Goal: Task Accomplishment & Management: Use online tool/utility

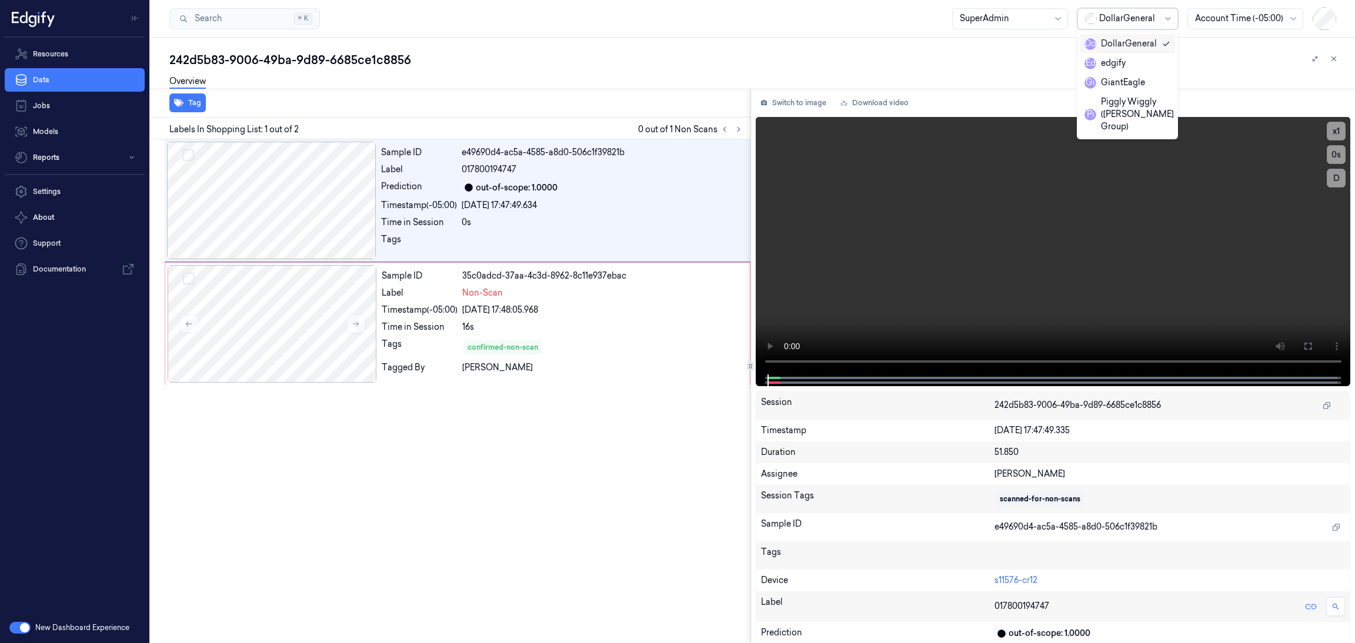
click at [1152, 19] on div at bounding box center [1128, 18] width 59 height 12
click at [1116, 81] on div "GiantEagle" at bounding box center [1114, 82] width 61 height 12
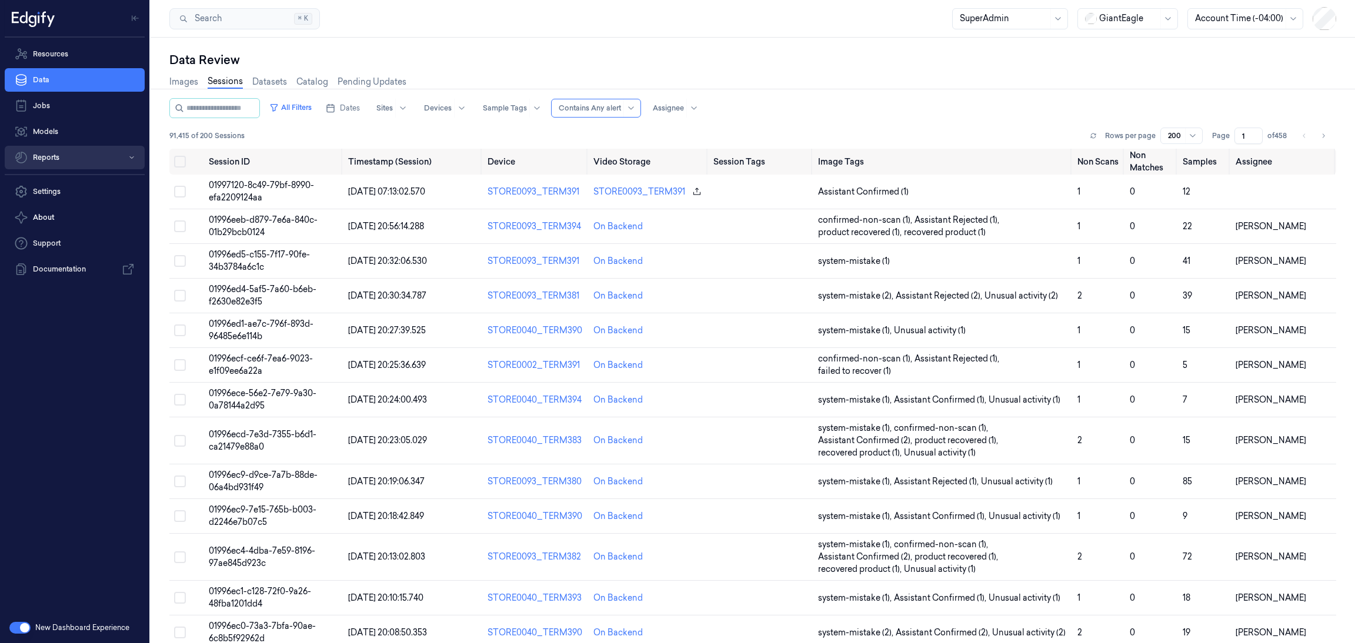
click at [58, 156] on button "Reports" at bounding box center [75, 158] width 140 height 24
click at [59, 188] on link "Loss Prevention" at bounding box center [84, 182] width 121 height 20
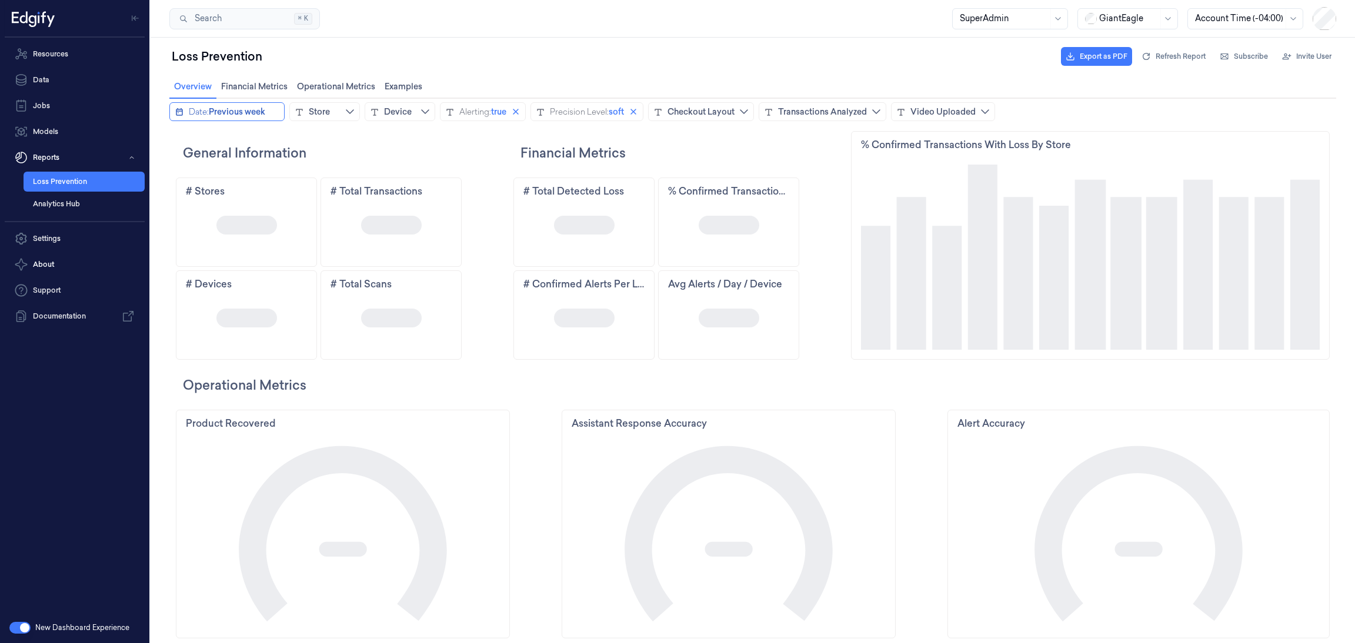
click at [233, 114] on span "Previous week" at bounding box center [237, 112] width 56 height 12
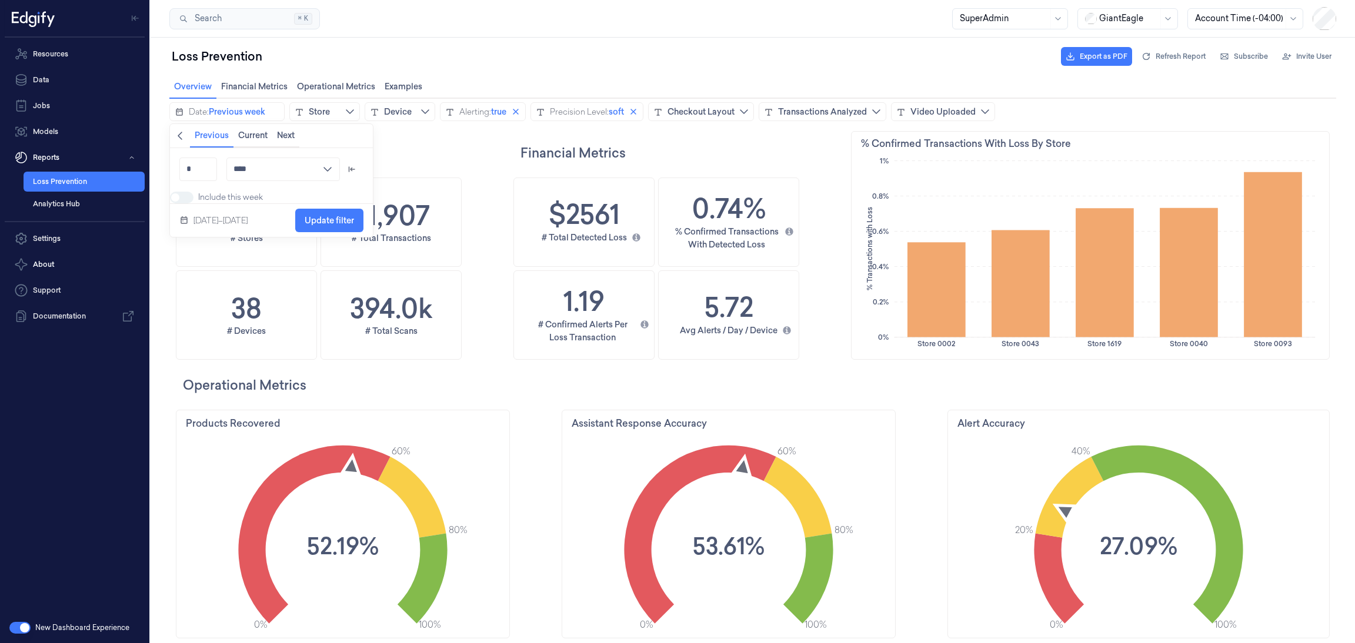
click at [179, 132] on icon "chevronleft icon" at bounding box center [179, 135] width 9 height 9
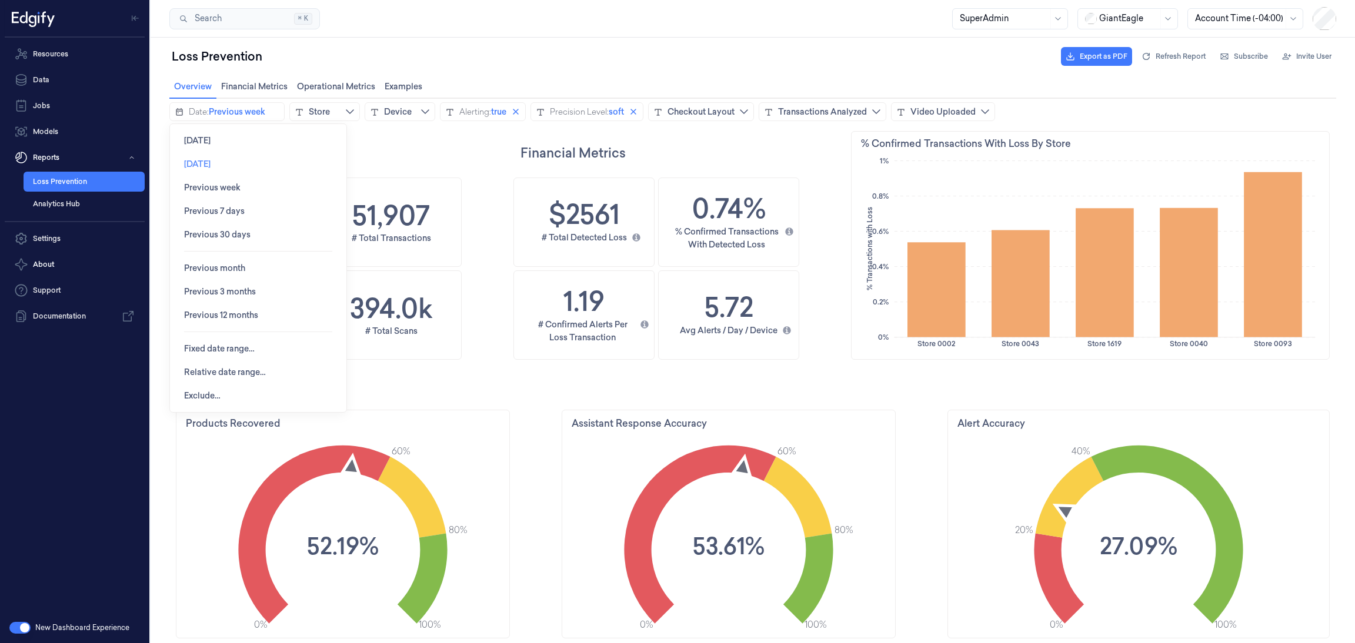
scroll to position [358, 490]
click at [219, 350] on span "Fixed date range…" at bounding box center [219, 348] width 71 height 9
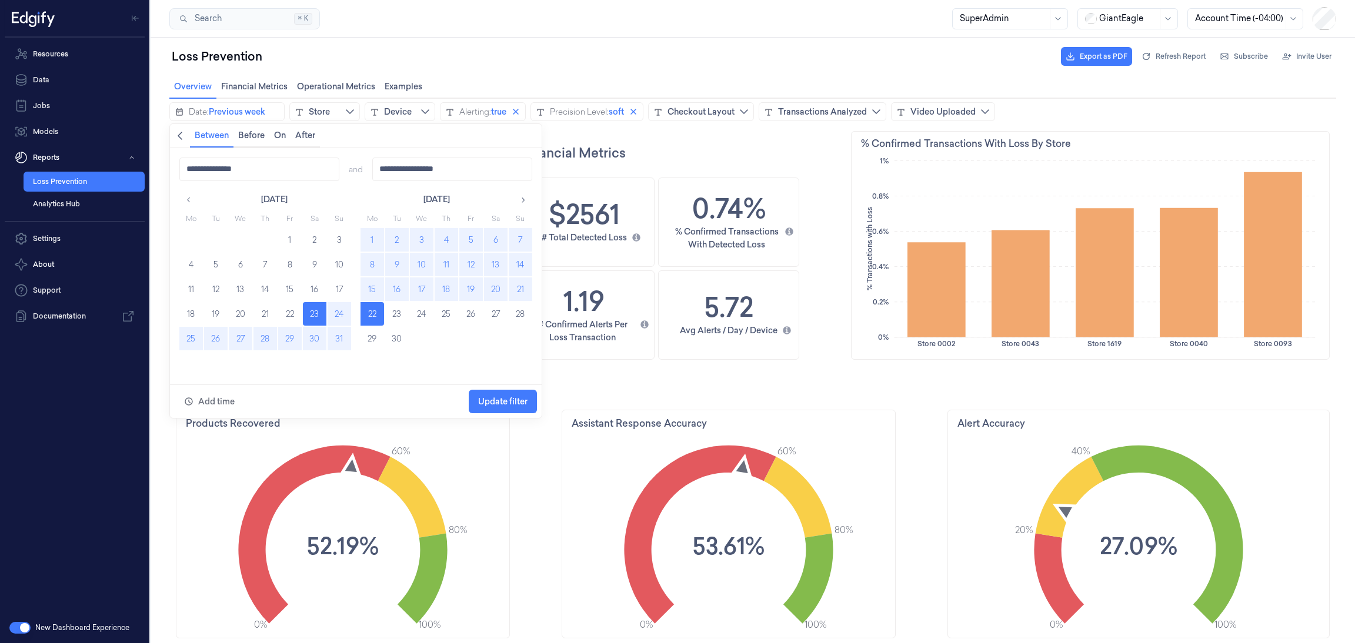
click at [369, 258] on button "8" at bounding box center [372, 265] width 24 height 24
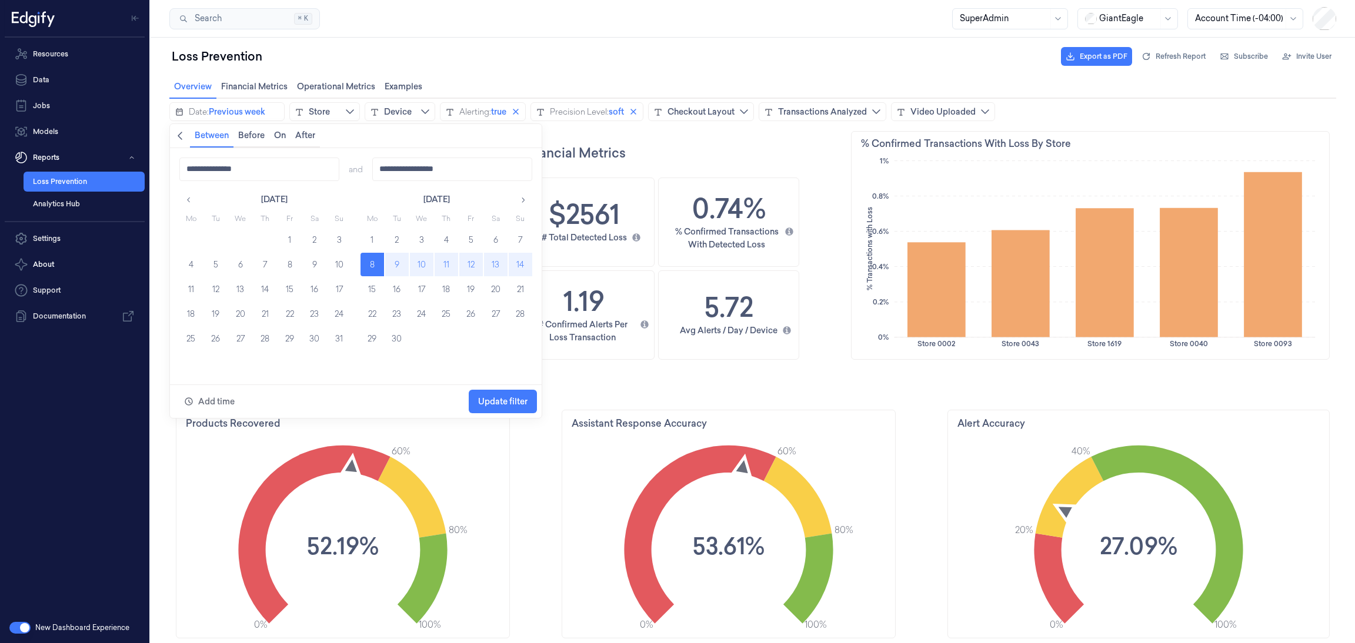
click at [523, 262] on button "14" at bounding box center [521, 265] width 24 height 24
type input "**********"
click at [510, 406] on span "Update filter" at bounding box center [502, 401] width 49 height 9
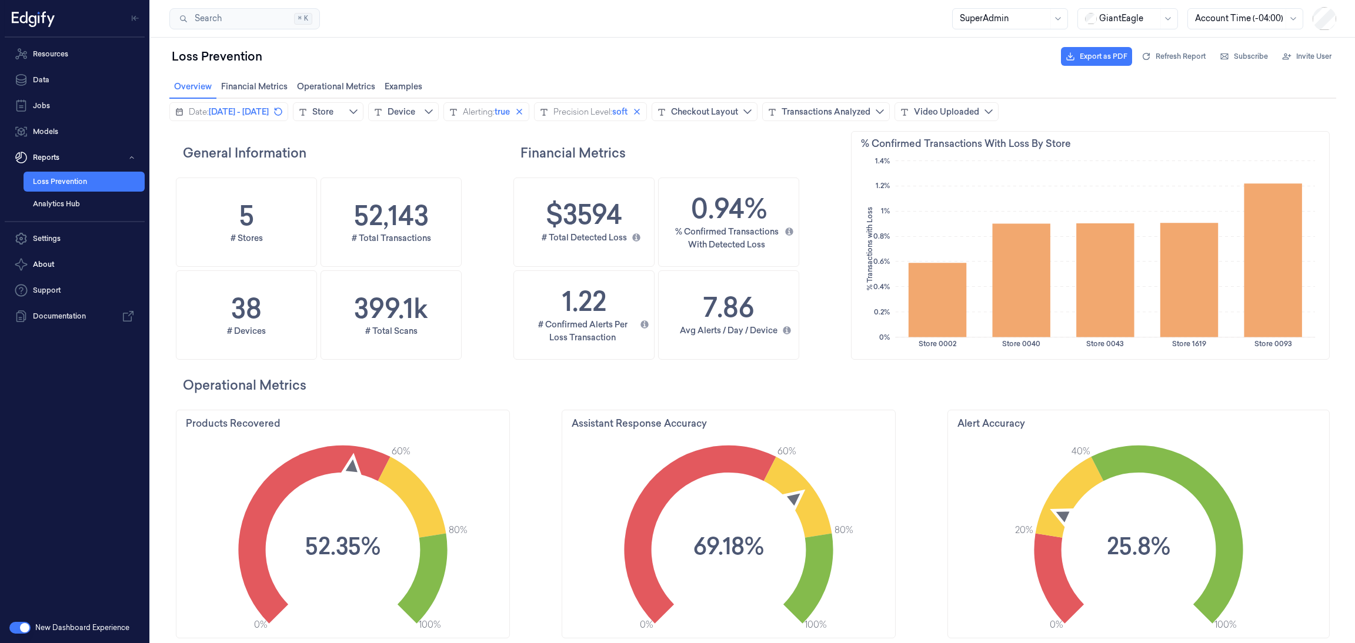
scroll to position [358, 56]
click at [524, 115] on icon "close icon" at bounding box center [518, 111] width 9 height 9
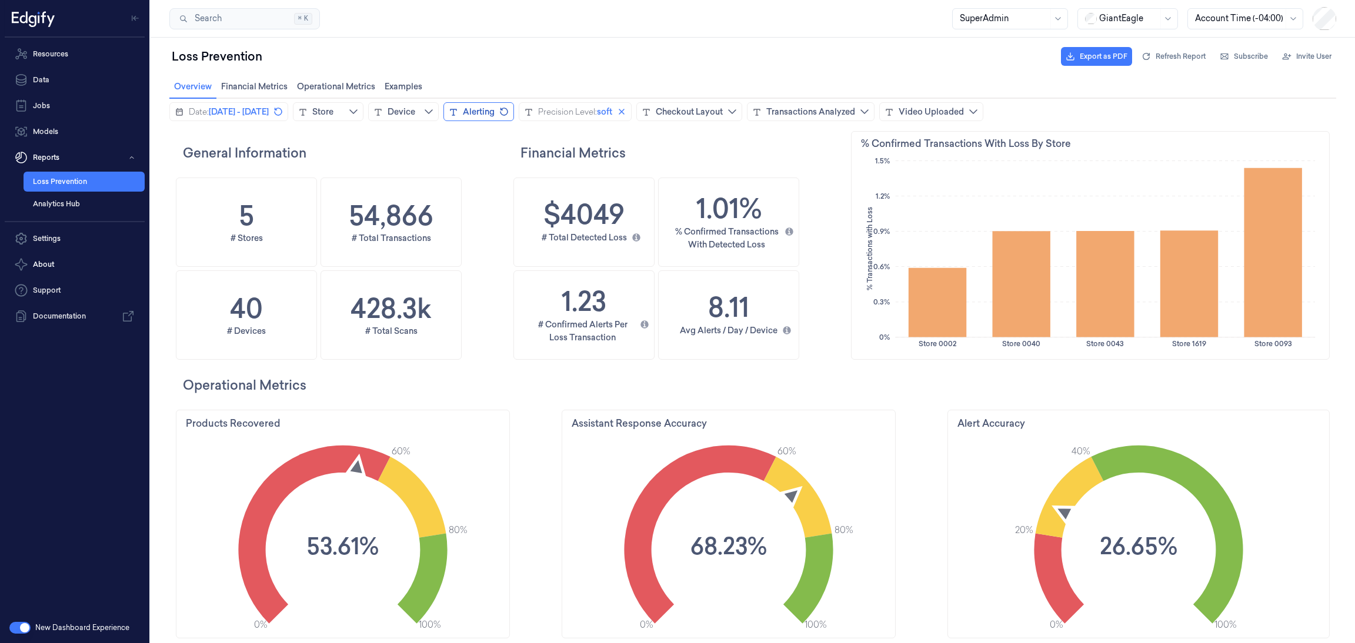
click at [494, 109] on div "Alerting" at bounding box center [479, 112] width 32 height 12
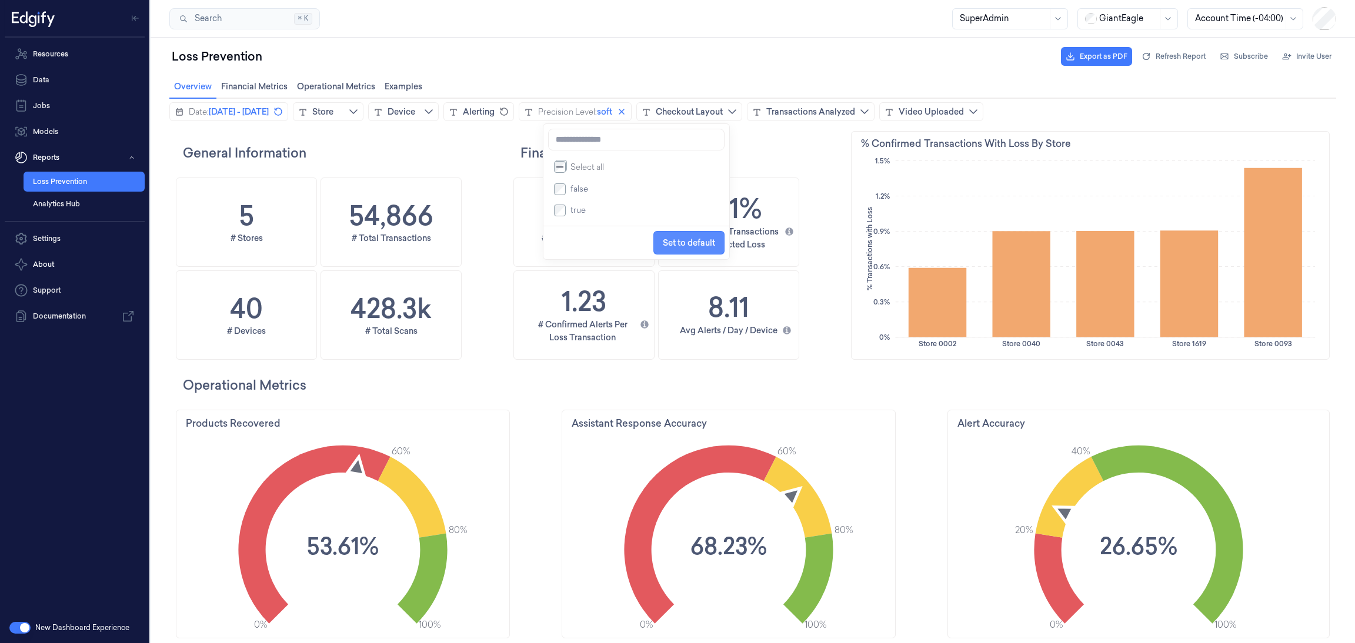
click at [668, 242] on span "Set to default" at bounding box center [689, 242] width 52 height 9
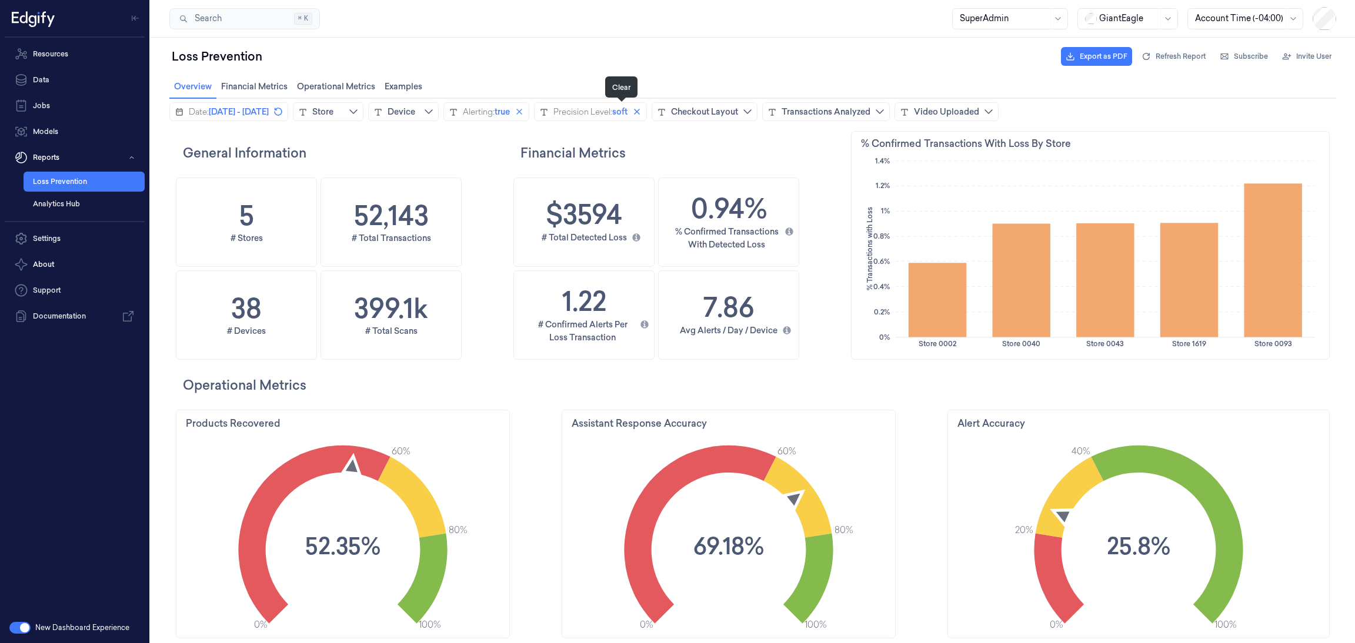
click at [524, 113] on icon "close icon" at bounding box center [518, 111] width 9 height 9
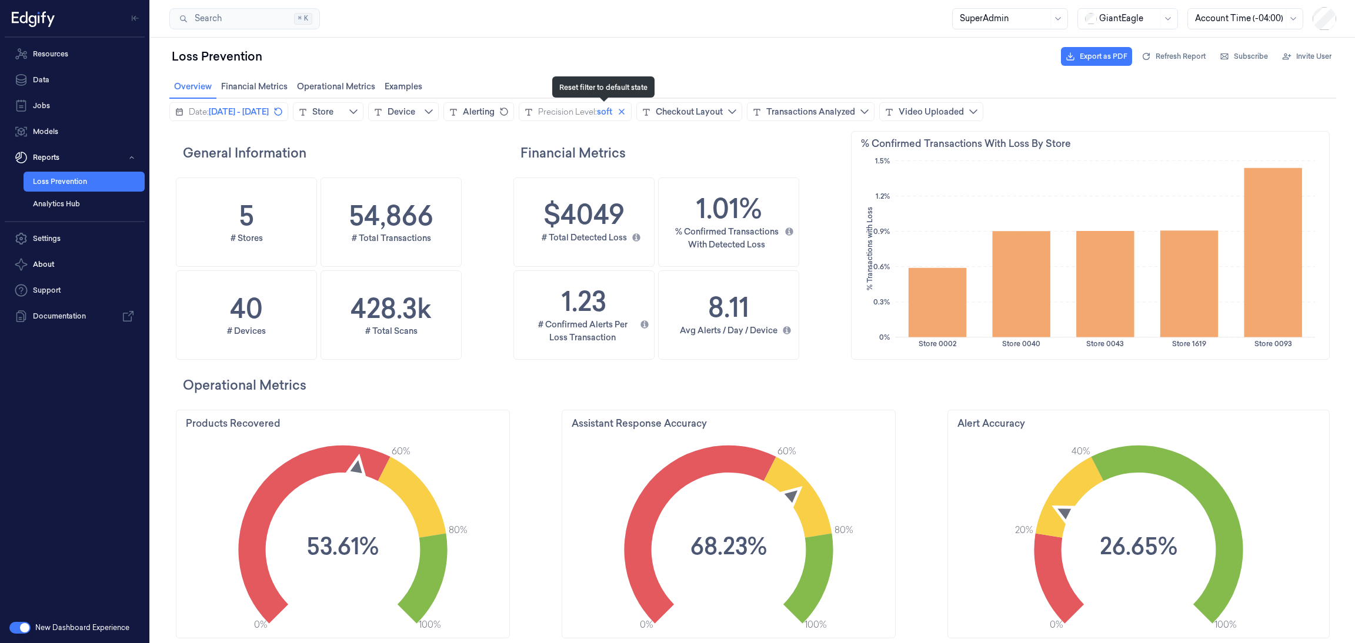
click at [508, 114] on icon "revert icon" at bounding box center [504, 112] width 8 height 8
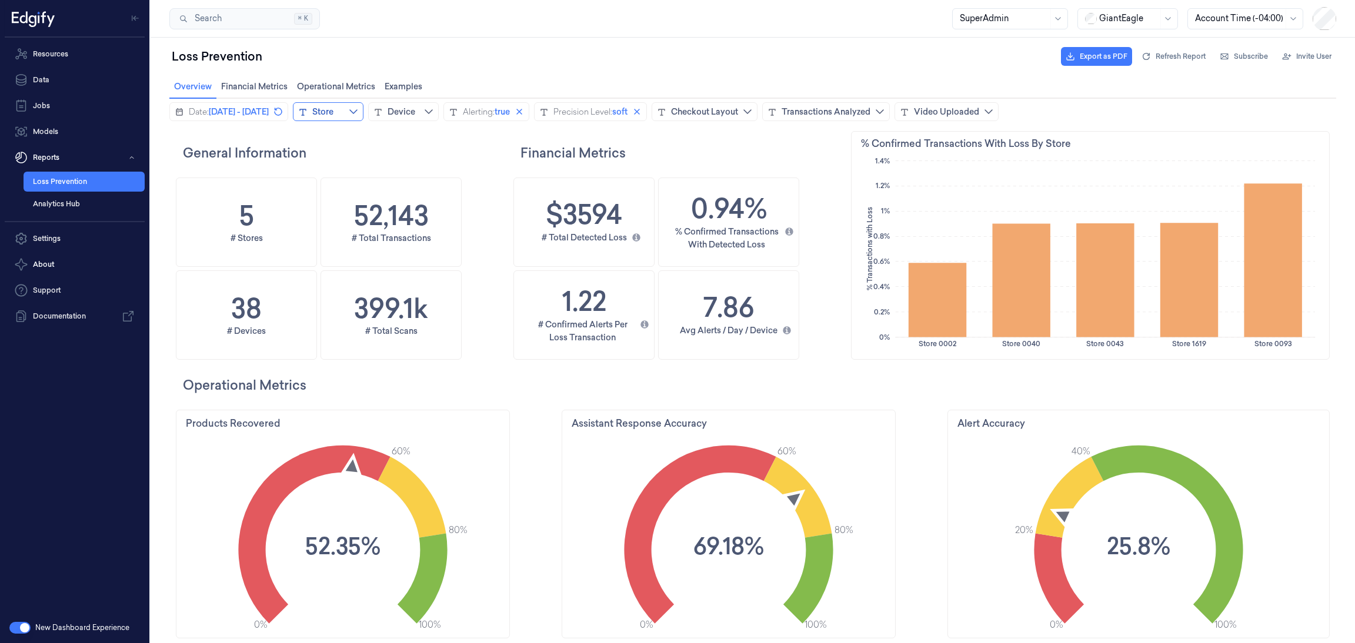
click at [333, 114] on div "Store" at bounding box center [322, 112] width 21 height 12
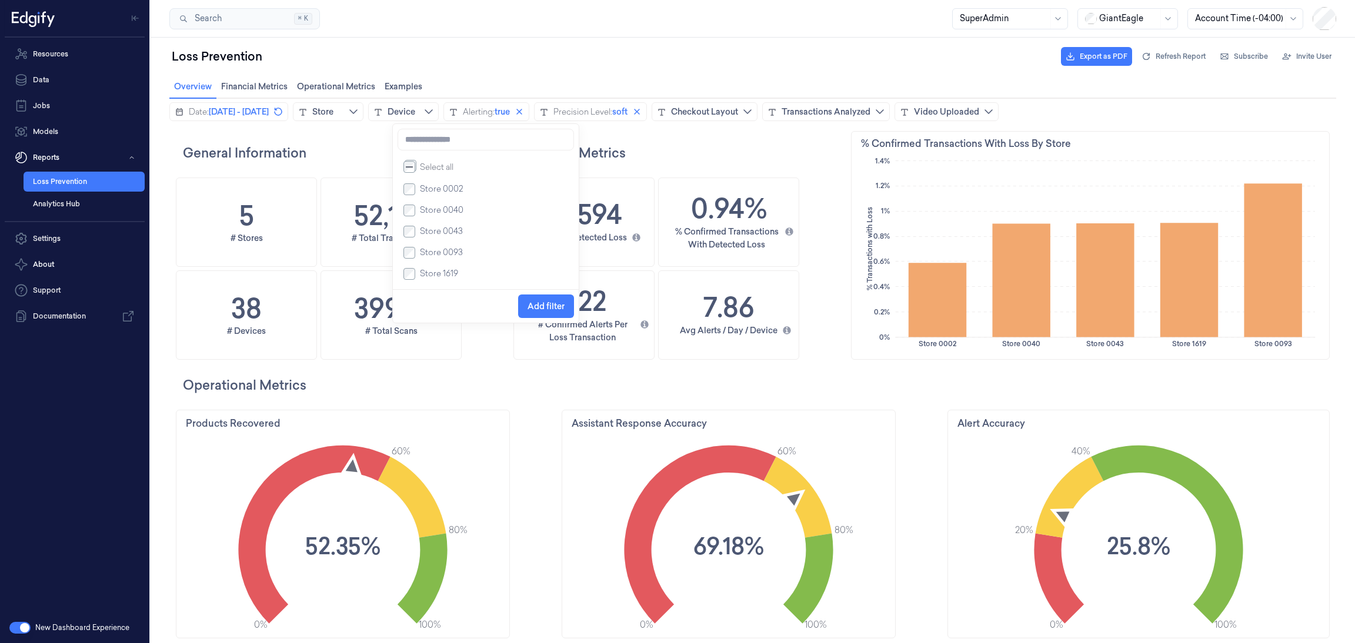
drag, startPoint x: 531, startPoint y: 314, endPoint x: 648, endPoint y: 226, distance: 146.5
click at [531, 311] on span "Add filter" at bounding box center [545, 306] width 37 height 9
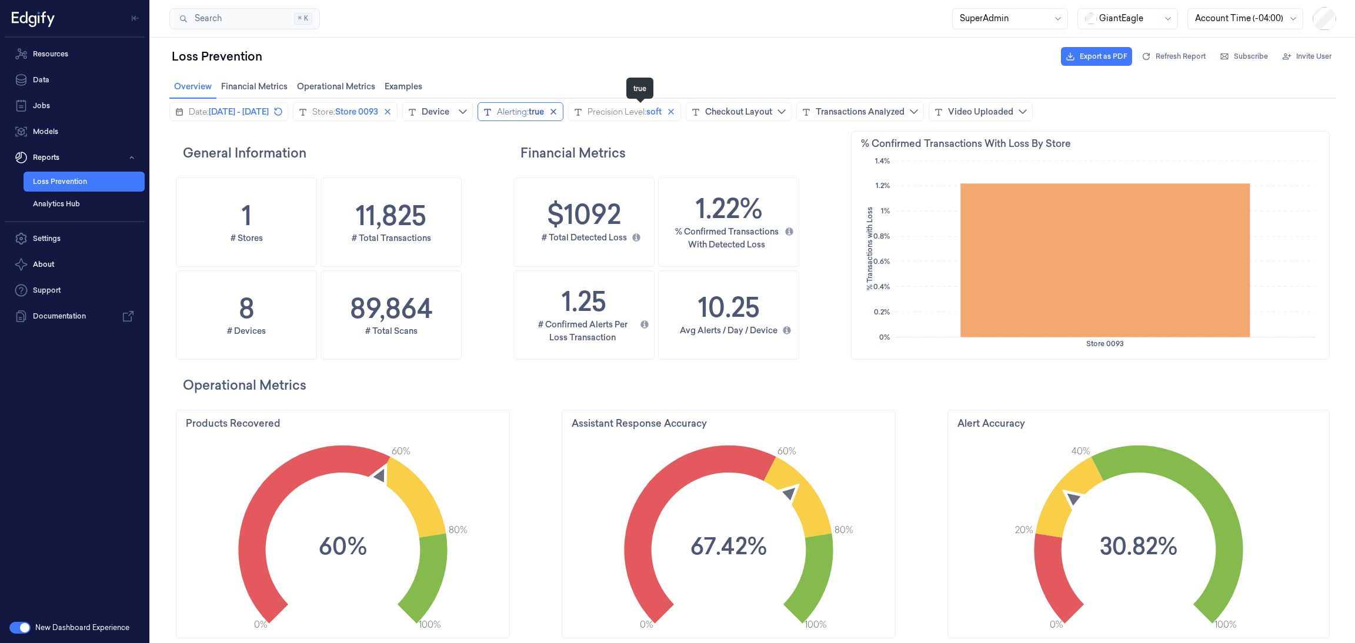
click at [544, 111] on span "true" at bounding box center [536, 112] width 15 height 12
click at [607, 212] on span "false" at bounding box center [615, 210] width 18 height 12
click at [605, 194] on label "true" at bounding box center [611, 189] width 20 height 10
click at [721, 247] on span "Update filter" at bounding box center [725, 242] width 49 height 9
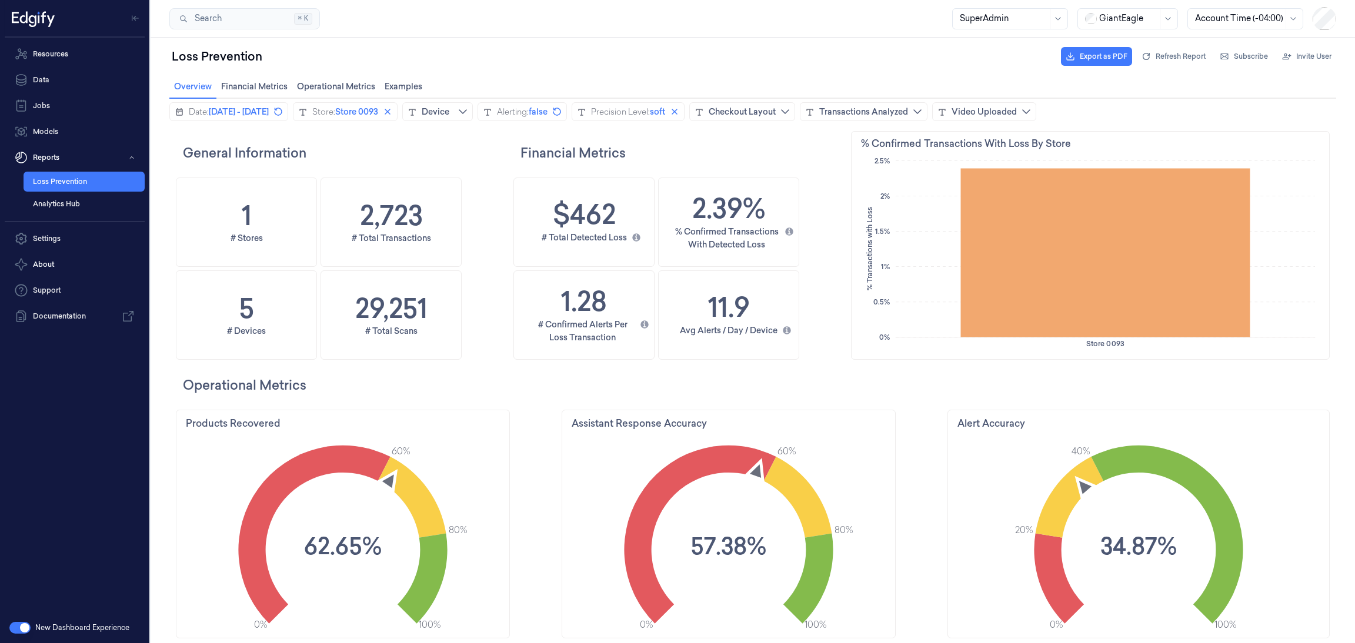
scroll to position [358, 490]
click at [681, 116] on button "Clear" at bounding box center [674, 112] width 14 height 14
